Goal: Task Accomplishment & Management: Complete application form

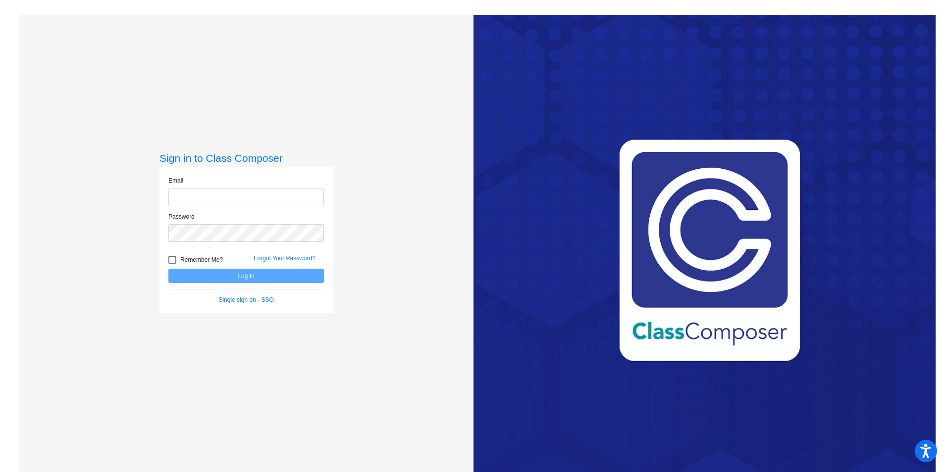
click at [211, 195] on input "email" at bounding box center [245, 197] width 155 height 18
click at [215, 197] on input "email" at bounding box center [245, 197] width 155 height 18
type input "[PERSON_NAME][EMAIL_ADDRESS][PERSON_NAME][DOMAIN_NAME]"
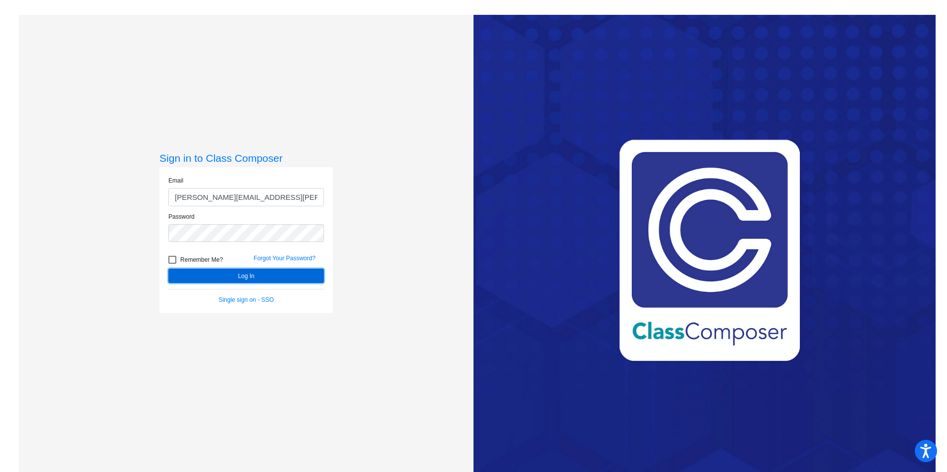
click at [199, 273] on button "Log In" at bounding box center [245, 276] width 155 height 14
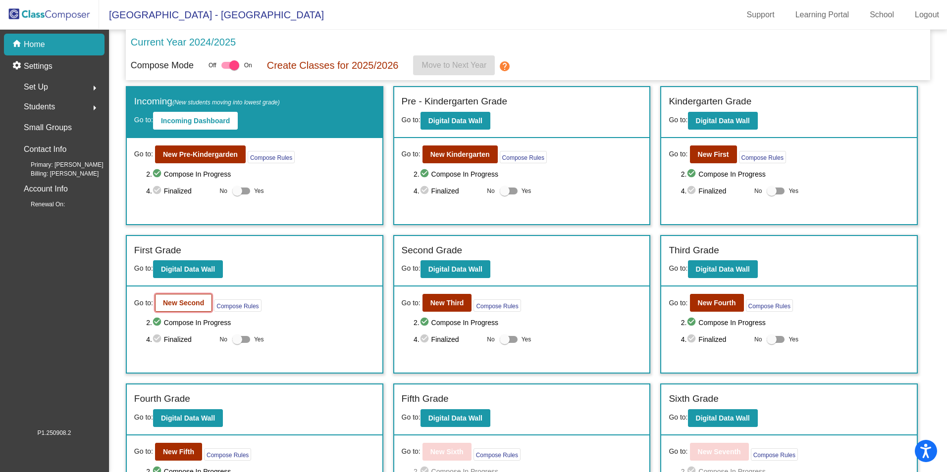
click at [198, 304] on b "New Second" at bounding box center [183, 303] width 41 height 8
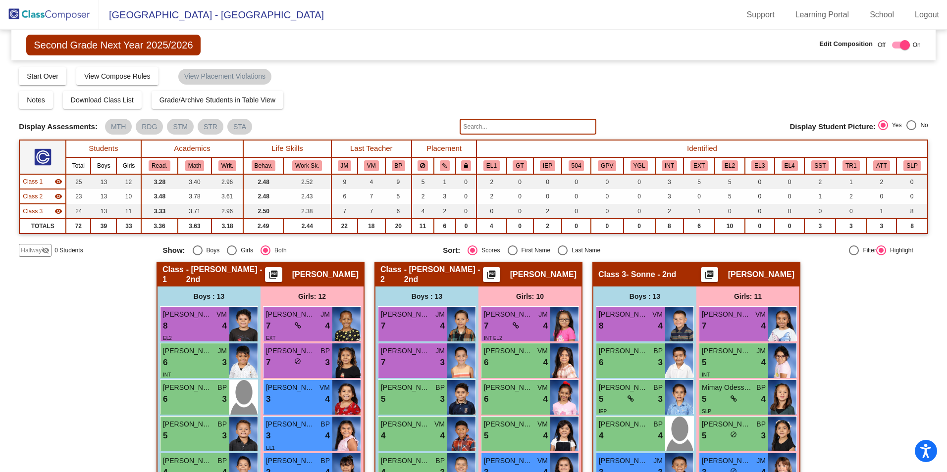
click at [30, 253] on span "Hallway" at bounding box center [31, 250] width 21 height 9
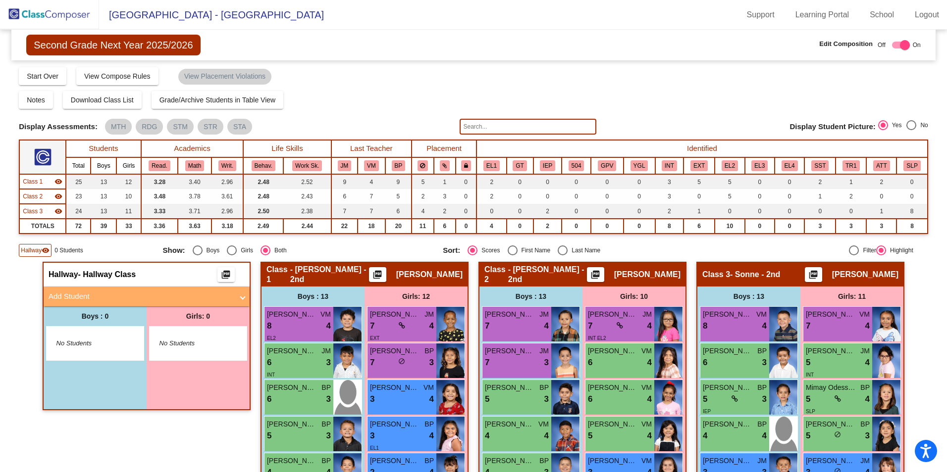
click at [80, 299] on mat-panel-title "Add Student" at bounding box center [141, 296] width 184 height 11
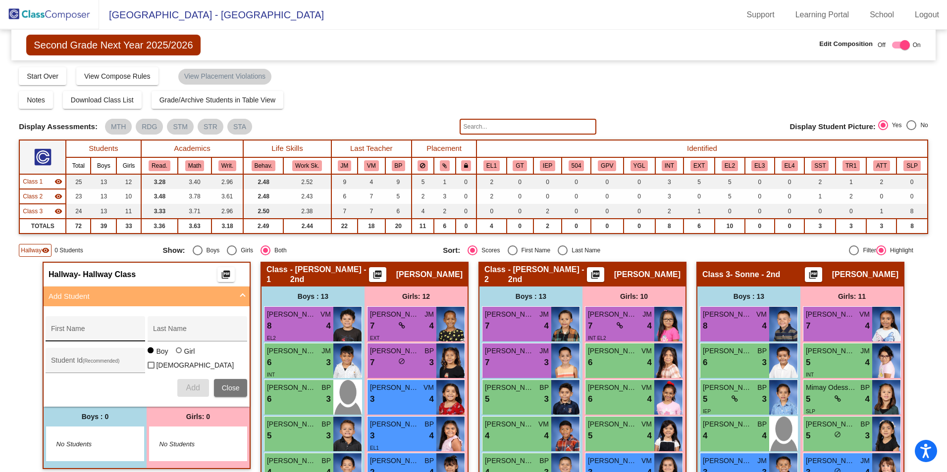
click at [92, 332] on input "First Name" at bounding box center [95, 333] width 89 height 8
type input "Aurorah"
type input "[PERSON_NAME]"
type input "361709"
click at [177, 354] on div at bounding box center [179, 351] width 6 height 6
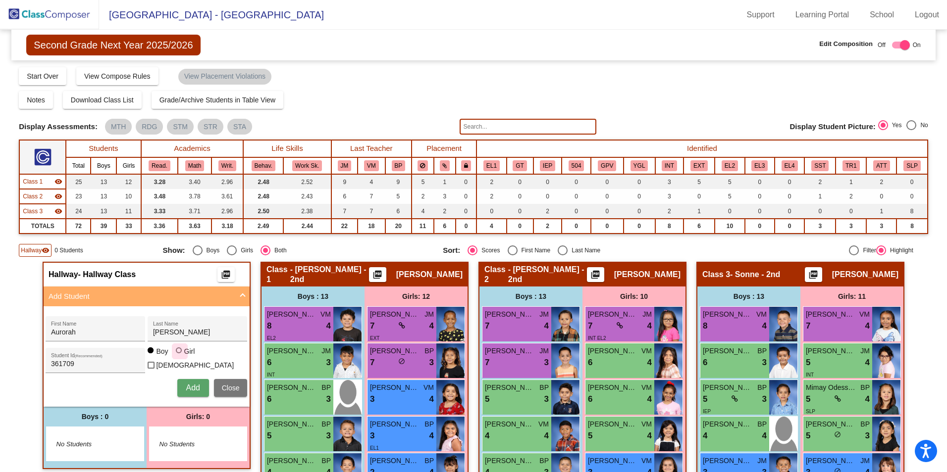
click at [179, 356] on input "Girl" at bounding box center [179, 356] width 0 height 0
radio input "true"
click at [186, 385] on span "Add" at bounding box center [193, 388] width 14 height 8
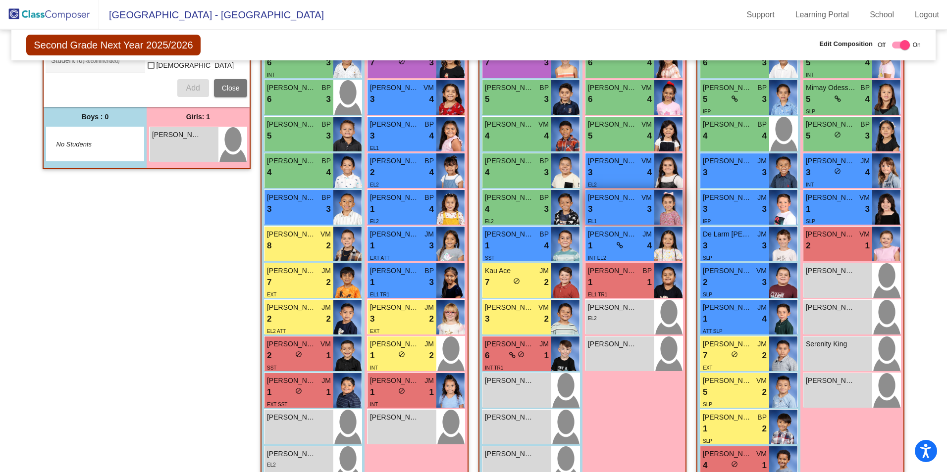
scroll to position [326, 0]
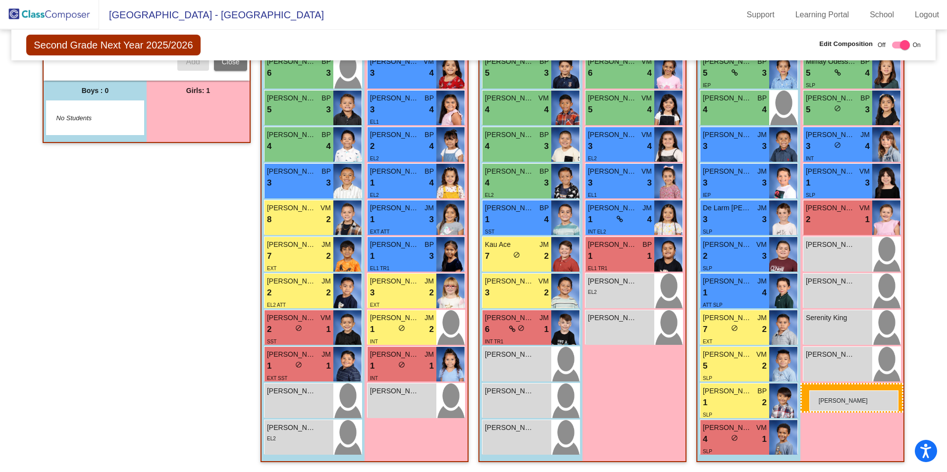
drag, startPoint x: 161, startPoint y: 114, endPoint x: 809, endPoint y: 391, distance: 704.2
